Goal: Check status

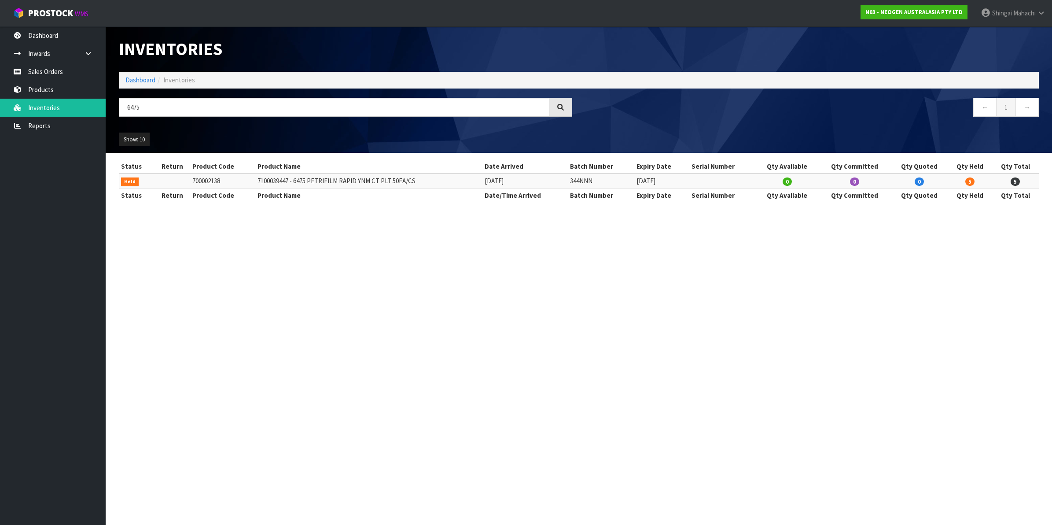
drag, startPoint x: 144, startPoint y: 106, endPoint x: 123, endPoint y: 111, distance: 21.7
click at [123, 111] on input "6475" at bounding box center [334, 107] width 431 height 19
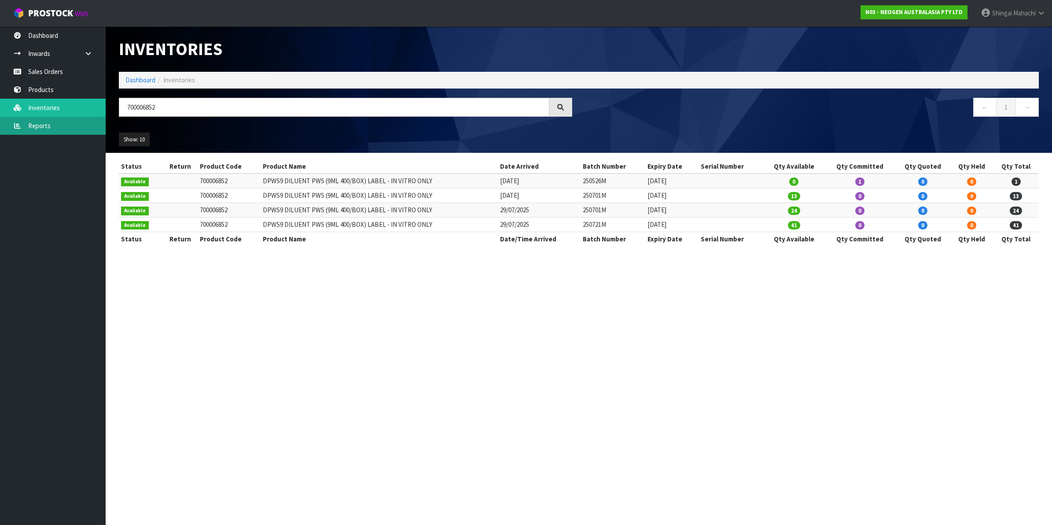
type input "700006852"
click at [50, 128] on link "Reports" at bounding box center [53, 126] width 106 height 18
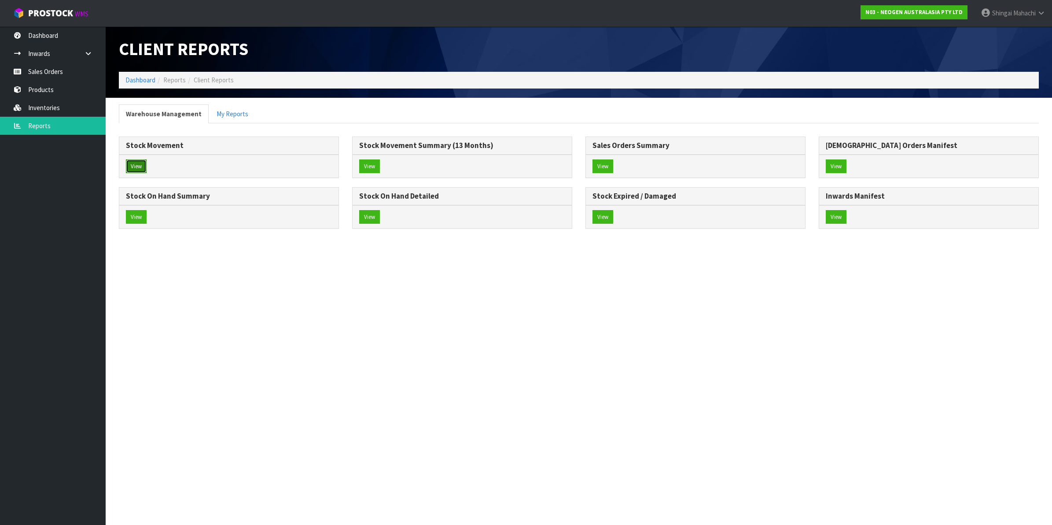
click at [144, 162] on button "View" at bounding box center [136, 166] width 21 height 14
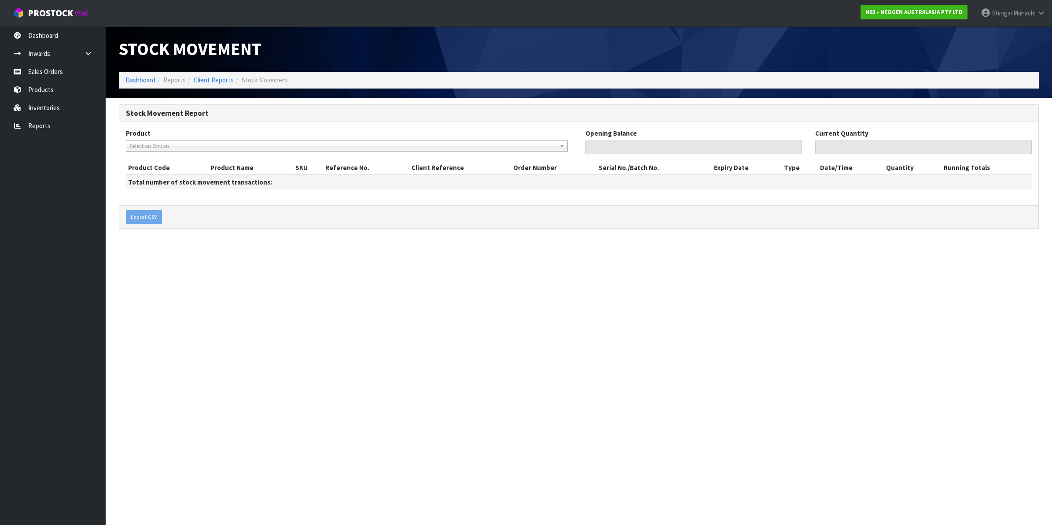
click at [166, 144] on span "Select an Option" at bounding box center [343, 146] width 426 height 11
type input "700006852"
click at [141, 141] on span "Select an Option" at bounding box center [343, 146] width 426 height 11
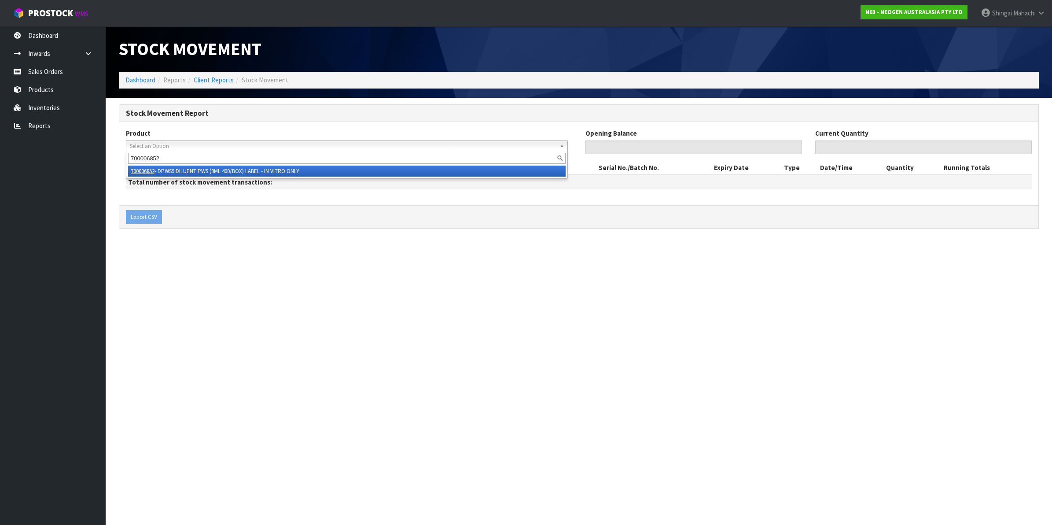
type input "700006852"
click at [289, 169] on li "700006852 - DPWS9 DILUENT PWS (9ML 400/BOX) LABEL - IN VITRO ONLY" at bounding box center [347, 171] width 438 height 11
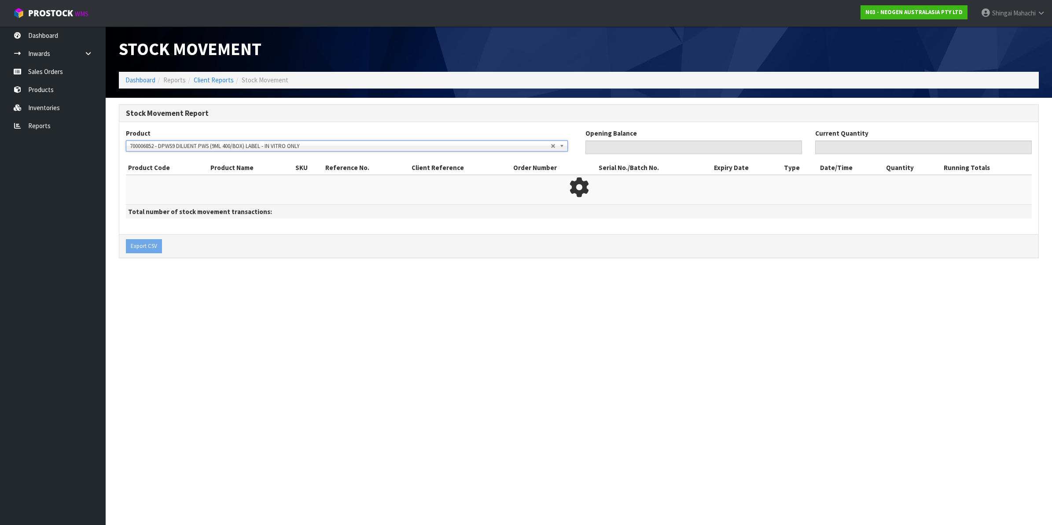
type input "0"
type input "79"
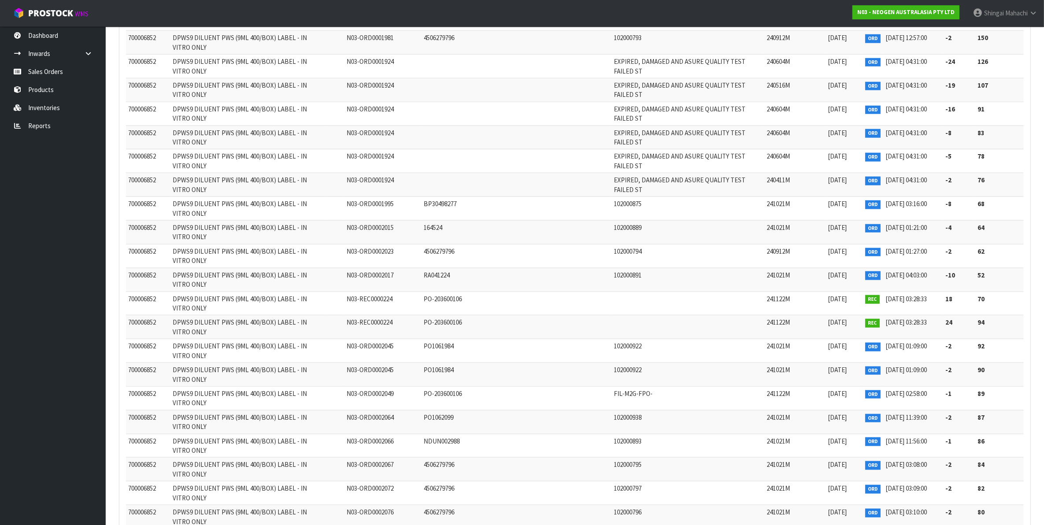
scroll to position [5374, 0]
